Goal: Book appointment/travel/reservation

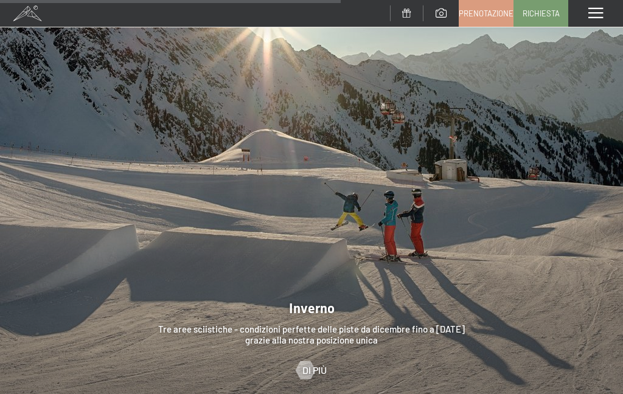
scroll to position [2798, 0]
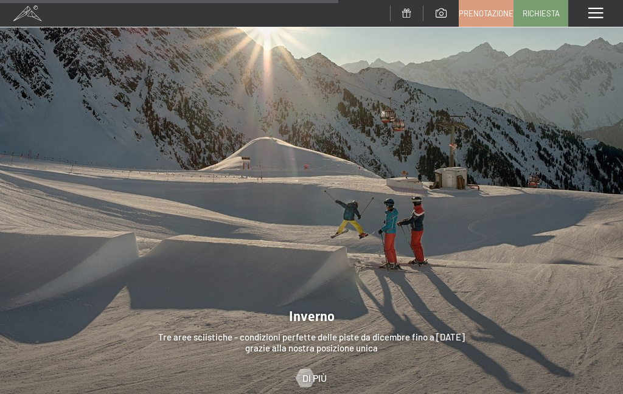
click at [596, 15] on span at bounding box center [596, 13] width 15 height 11
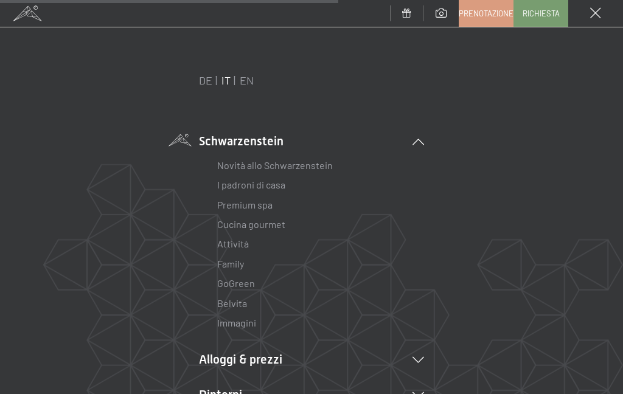
click at [315, 169] on link "Novità allo Schwarzenstein" at bounding box center [275, 165] width 116 height 12
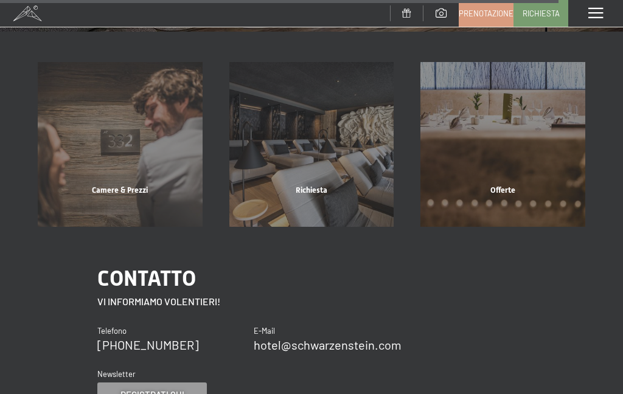
scroll to position [2976, 0]
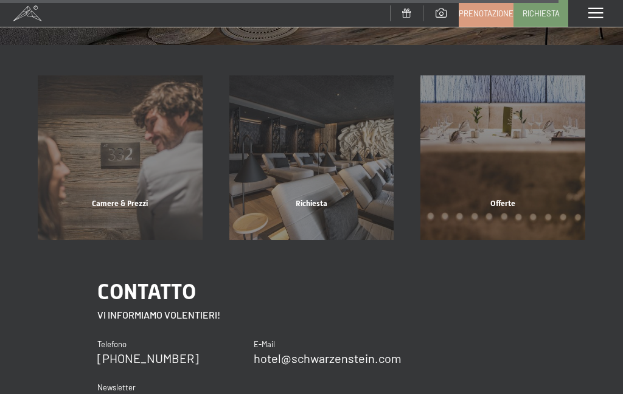
click at [478, 204] on div "Offerte mostra altro" at bounding box center [503, 157] width 192 height 165
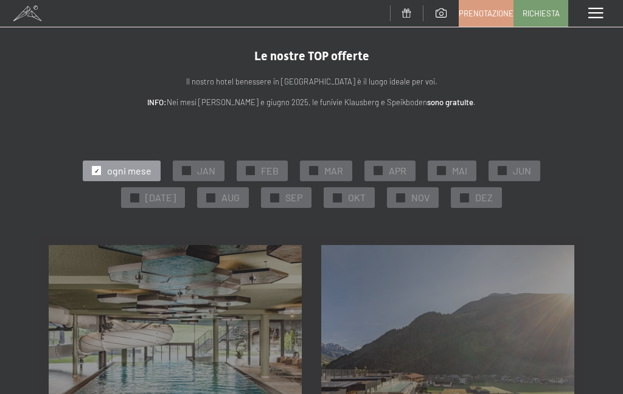
click at [473, 206] on div "✓ DEZ" at bounding box center [476, 197] width 51 height 21
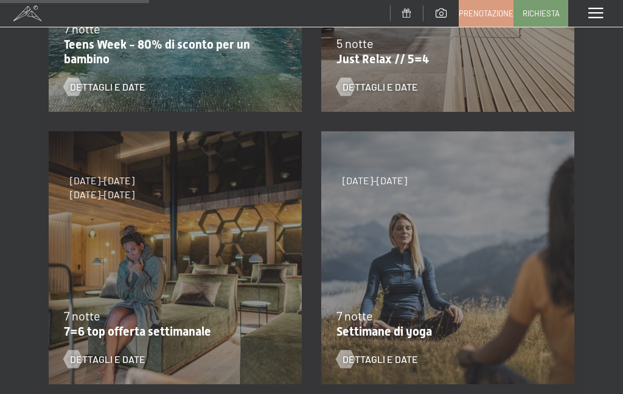
scroll to position [386, 0]
click at [452, 304] on div "2/11/2025-21/12/2025 7 notte Settimane di yoga Dettagli e Date" at bounding box center [448, 258] width 273 height 273
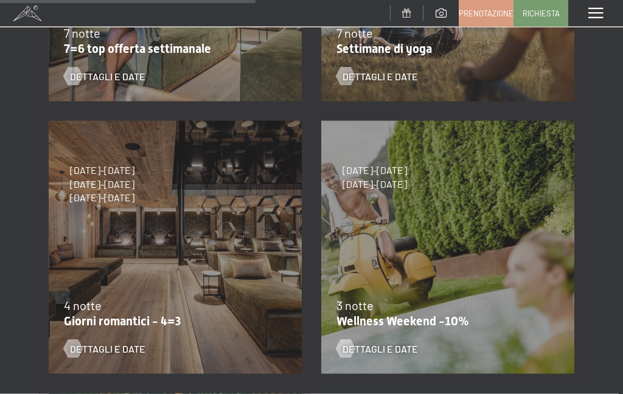
scroll to position [671, 0]
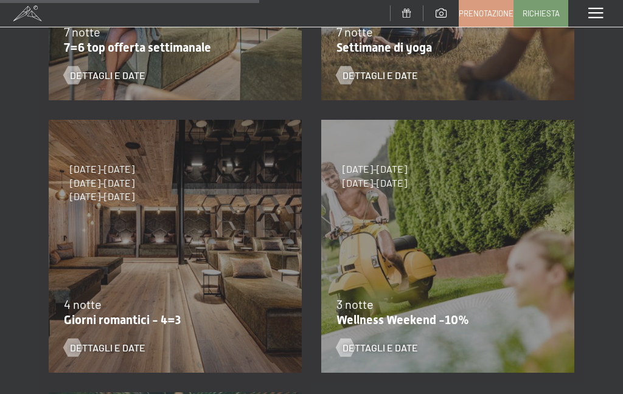
click at [118, 350] on span "Dettagli e Date" at bounding box center [107, 347] width 75 height 13
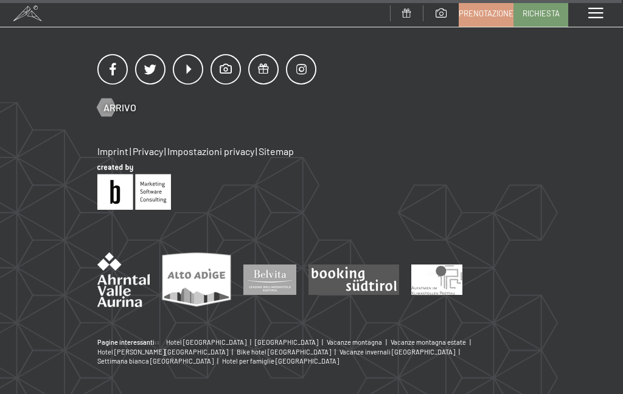
scroll to position [1289, 0]
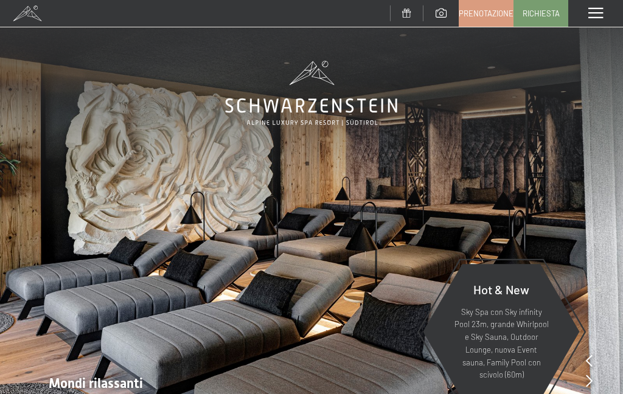
click at [600, 13] on span at bounding box center [596, 13] width 15 height 11
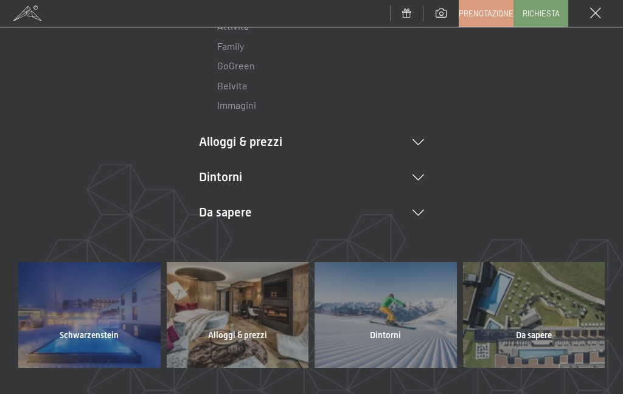
scroll to position [219, 0]
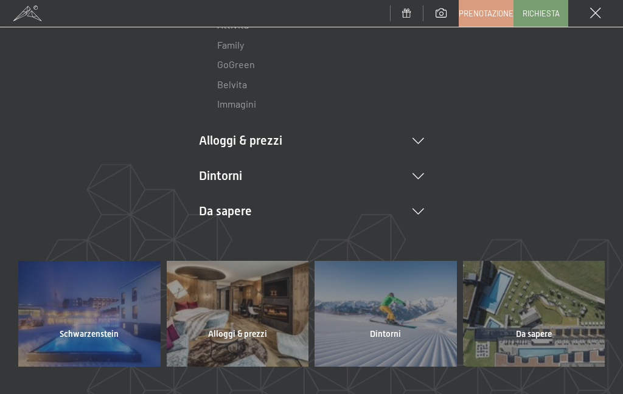
click at [263, 138] on li "Alloggi & prezzi Servizi inclusi Camere & prezzi Lista Offerte Lista Prezzi per…" at bounding box center [311, 140] width 225 height 17
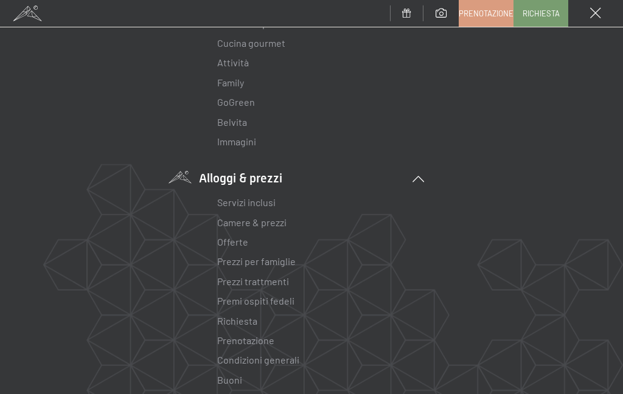
scroll to position [181, 0]
click at [278, 225] on link "Camere & prezzi" at bounding box center [251, 223] width 69 height 12
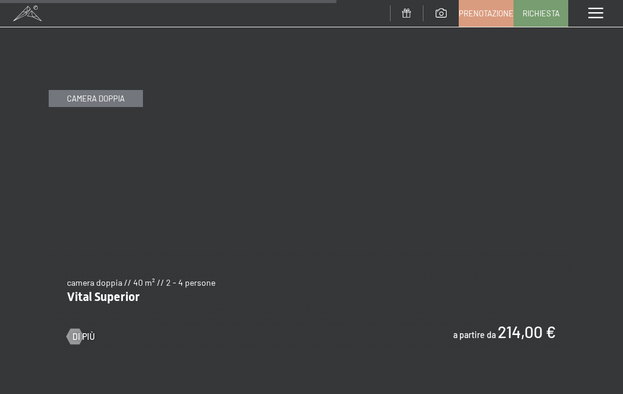
scroll to position [3136, 0]
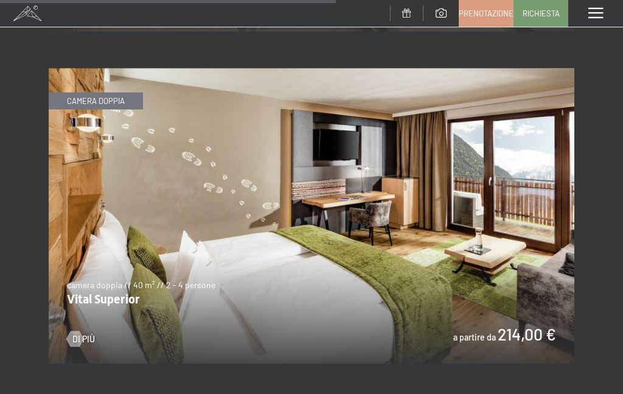
click at [453, 258] on img at bounding box center [312, 216] width 526 height 296
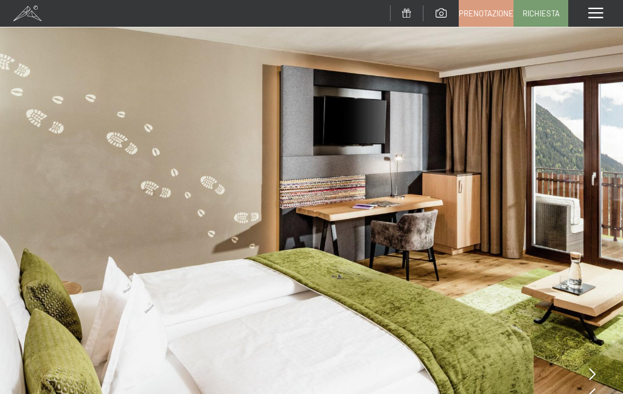
click at [593, 372] on icon at bounding box center [592, 374] width 7 height 12
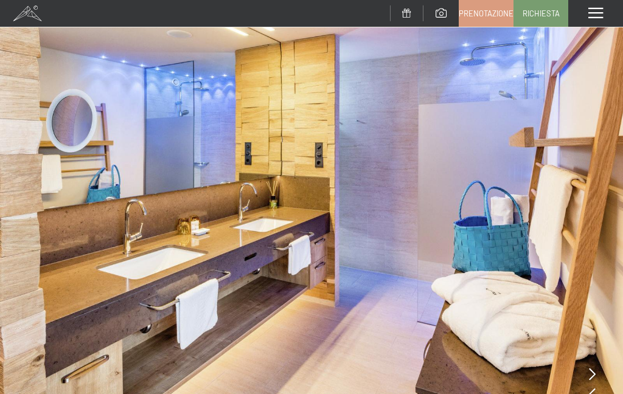
click at [594, 369] on icon at bounding box center [592, 374] width 7 height 12
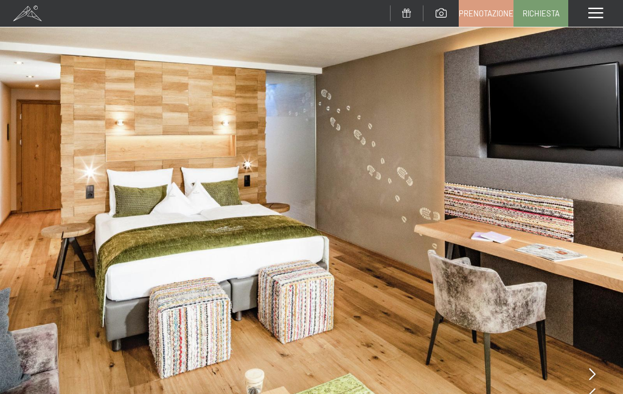
click at [592, 369] on icon at bounding box center [592, 374] width 7 height 12
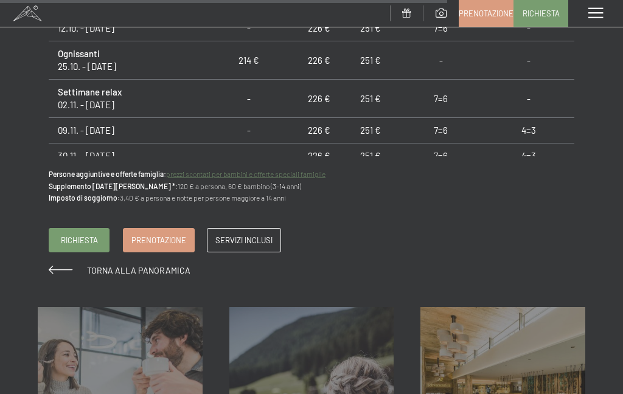
scroll to position [1310, 0]
click at [600, 15] on span at bounding box center [596, 13] width 15 height 11
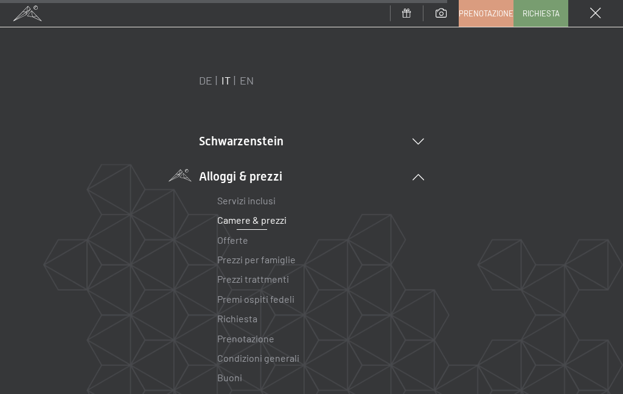
click at [240, 239] on link "Offerte" at bounding box center [232, 240] width 31 height 12
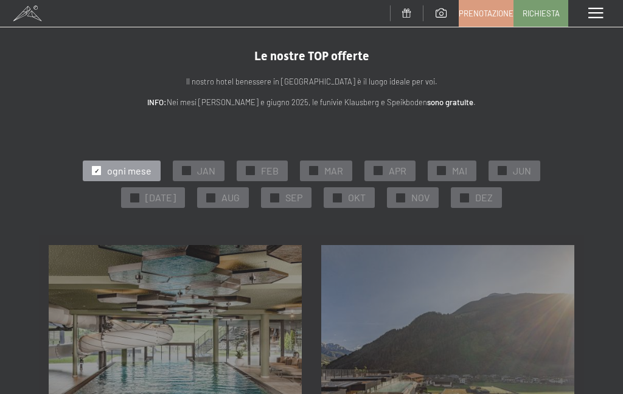
click at [350, 196] on span "OKT" at bounding box center [357, 197] width 18 height 13
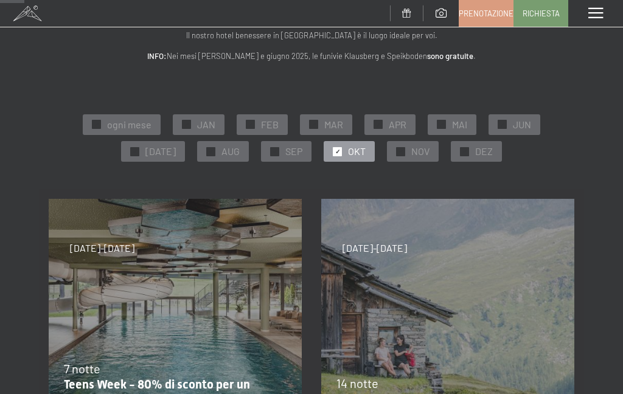
scroll to position [43, 0]
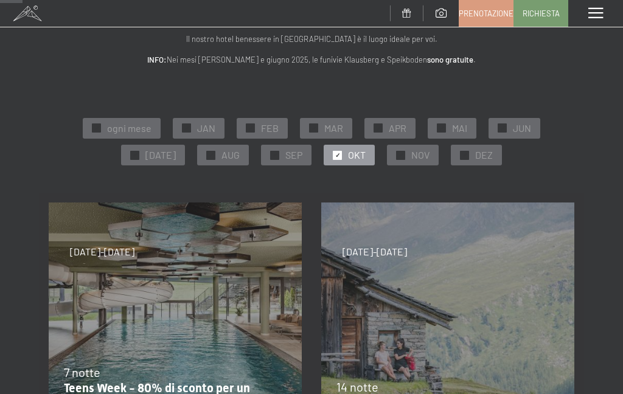
click at [287, 156] on span "SEP" at bounding box center [293, 154] width 17 height 13
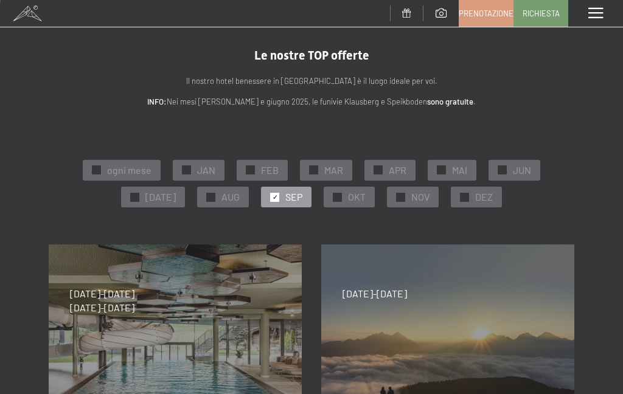
scroll to position [0, 0]
click at [411, 198] on span "NOV" at bounding box center [420, 197] width 18 height 13
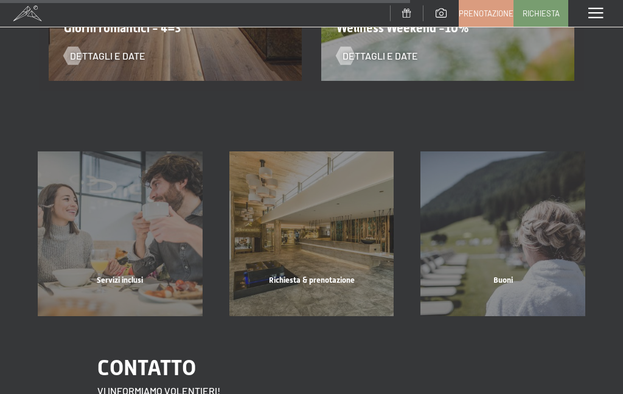
scroll to position [940, 0]
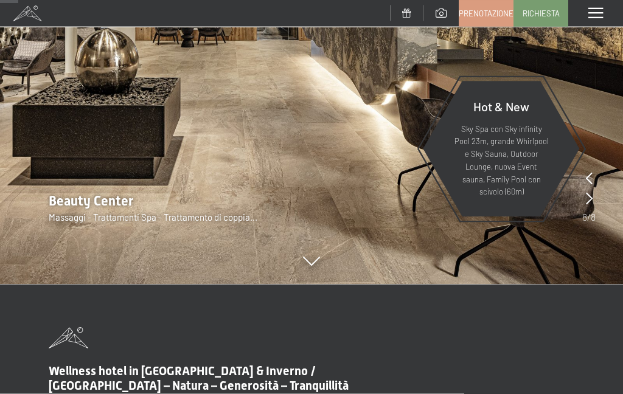
scroll to position [148, 0]
